Goal: Navigation & Orientation: Find specific page/section

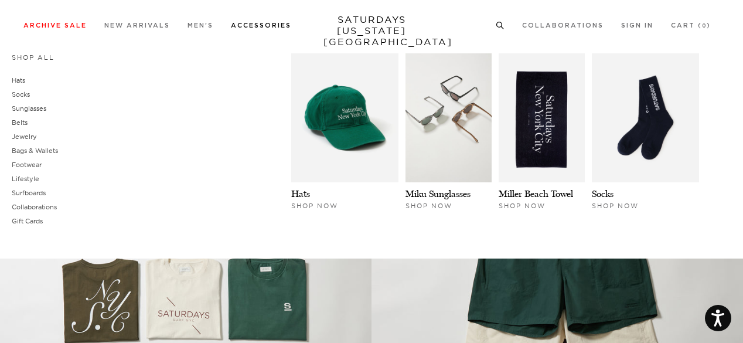
scroll to position [699, 0]
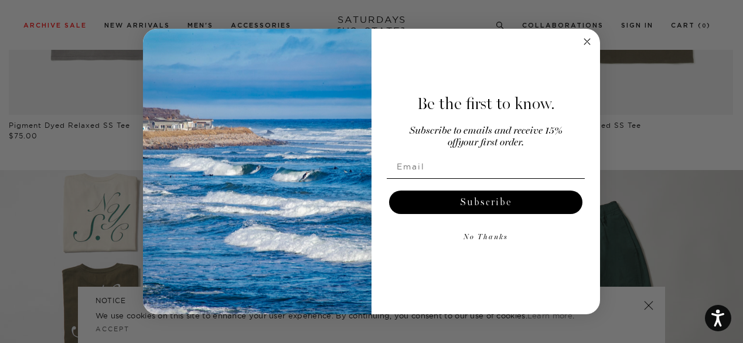
click at [586, 41] on circle "Close dialog" at bounding box center [587, 41] width 13 height 13
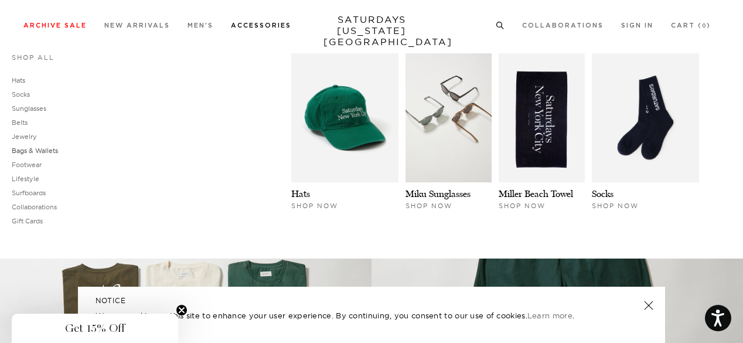
click at [29, 148] on link "Bags & Wallets" at bounding box center [35, 151] width 46 height 8
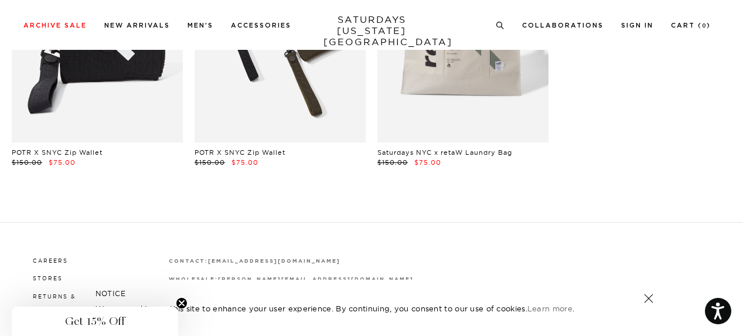
scroll to position [122, 0]
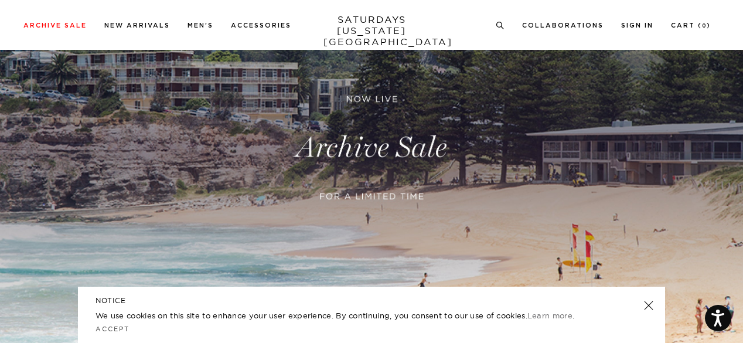
scroll to position [59, 0]
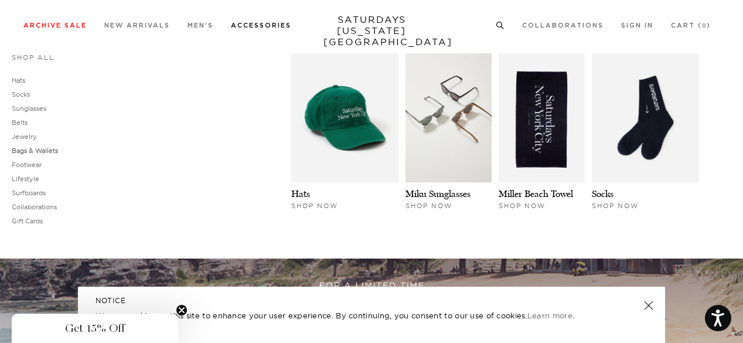
click at [28, 150] on link "Bags & Wallets" at bounding box center [35, 151] width 46 height 8
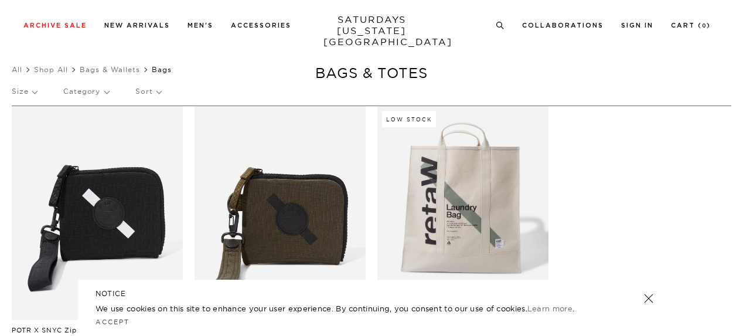
scroll to position [2, 0]
